Goal: Task Accomplishment & Management: Manage account settings

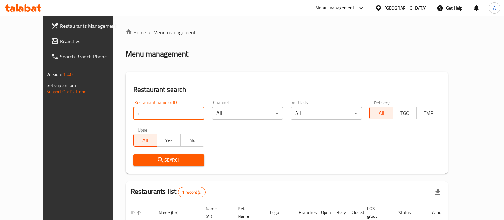
scroll to position [52, 0]
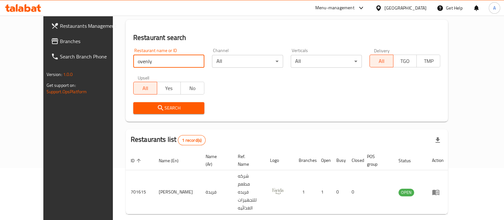
type input "ovenly"
click button "Search" at bounding box center [168, 108] width 71 height 12
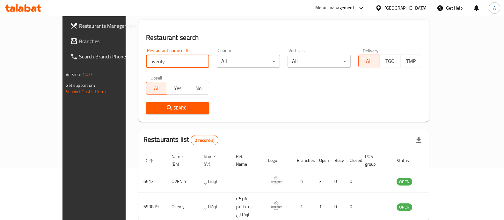
scroll to position [75, 0]
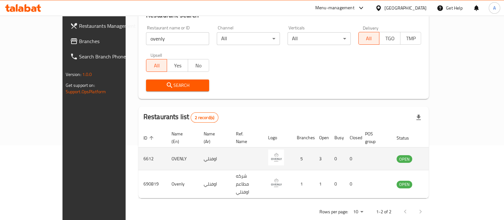
click at [438, 155] on icon "enhanced table" at bounding box center [434, 159] width 8 height 8
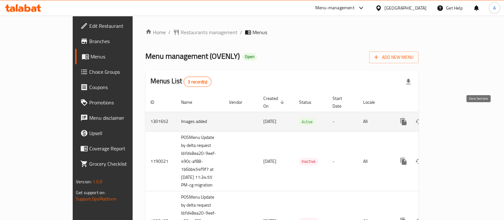
click at [453, 118] on icon "enhanced table" at bounding box center [450, 122] width 8 height 8
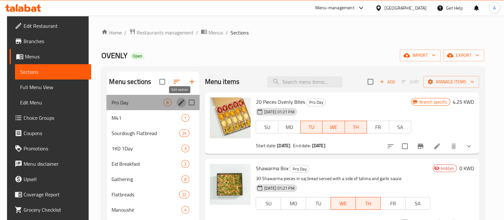
click at [180, 102] on icon "edit" at bounding box center [181, 102] width 6 height 6
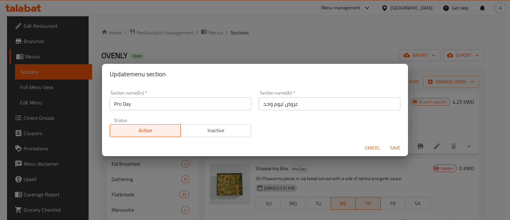
click at [207, 133] on span "Inactive" at bounding box center [216, 130] width 66 height 9
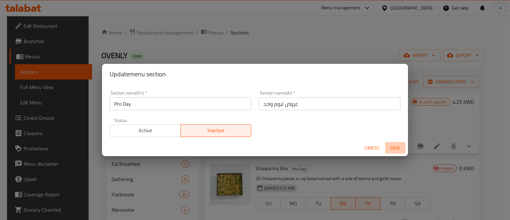
click at [395, 149] on span "Save" at bounding box center [395, 148] width 15 height 8
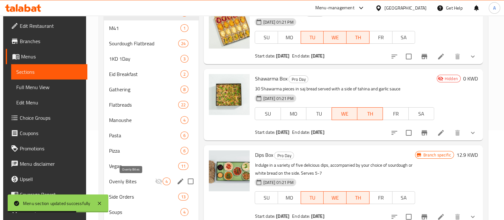
scroll to position [90, 0]
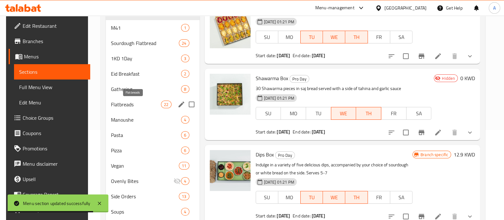
click at [154, 103] on span "Flatbreads" at bounding box center [136, 104] width 50 height 8
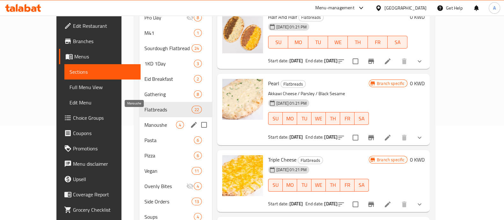
scroll to position [94, 0]
